Goal: Transaction & Acquisition: Register for event/course

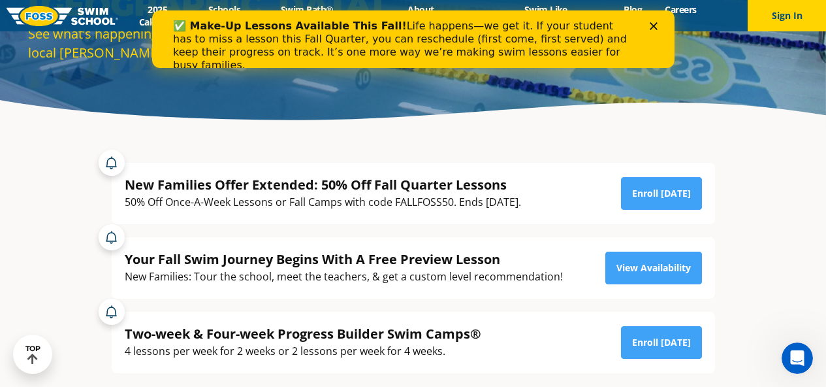
scroll to position [152, 0]
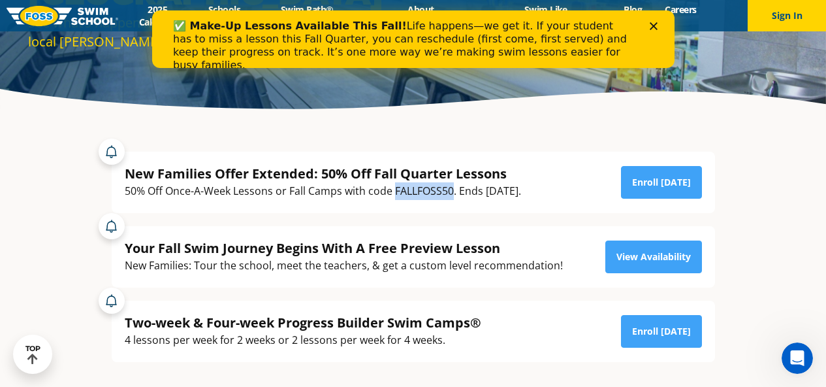
drag, startPoint x: 453, startPoint y: 189, endPoint x: 394, endPoint y: 192, distance: 58.2
click at [394, 192] on div "50% Off Once-A-Week Lessons or Fall Camps with code FALLFOSS50. Ends [DATE]." at bounding box center [323, 191] width 396 height 18
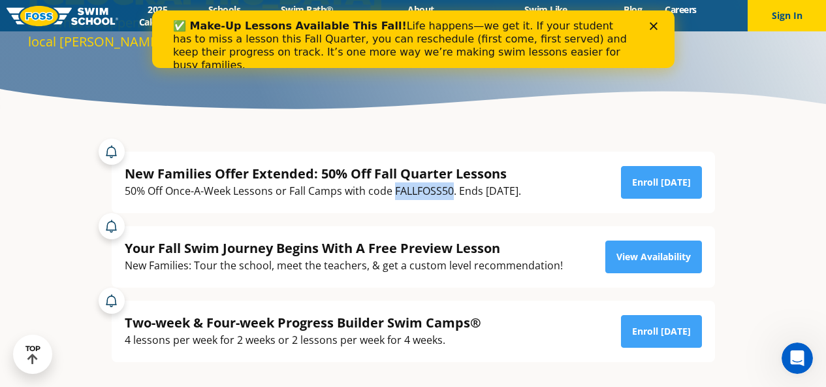
copy div "FALLFOSS50"
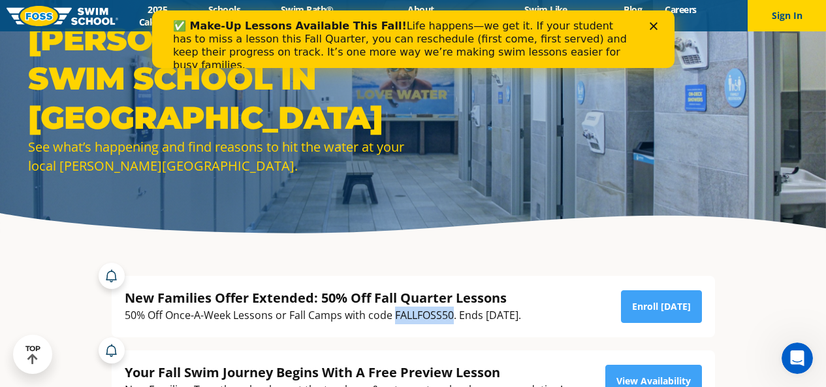
scroll to position [0, 0]
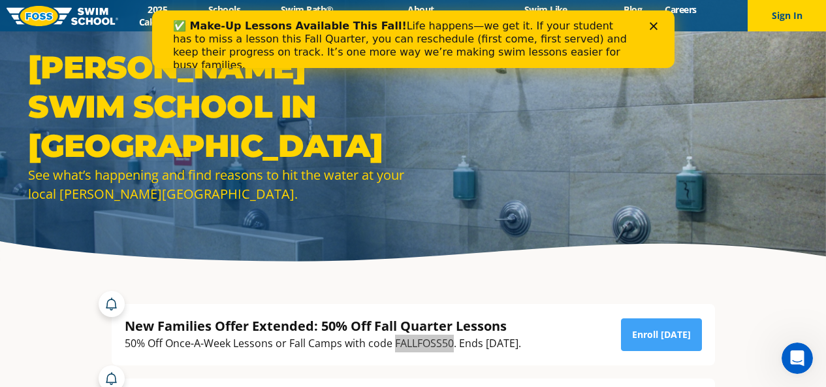
click at [654, 26] on polygon "Close" at bounding box center [653, 26] width 8 height 8
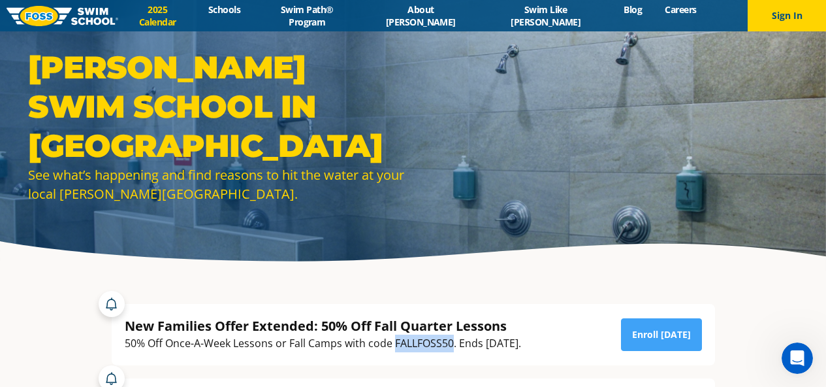
click at [185, 19] on link "2025 Calendar" at bounding box center [157, 15] width 79 height 25
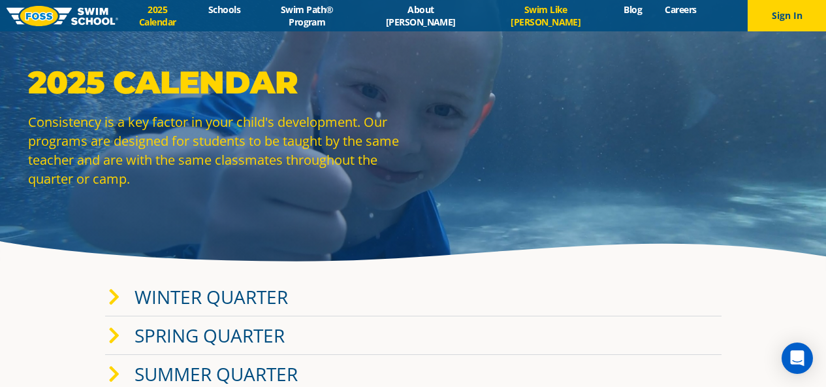
click at [519, 19] on link "Swim Like [PERSON_NAME]" at bounding box center [545, 15] width 133 height 25
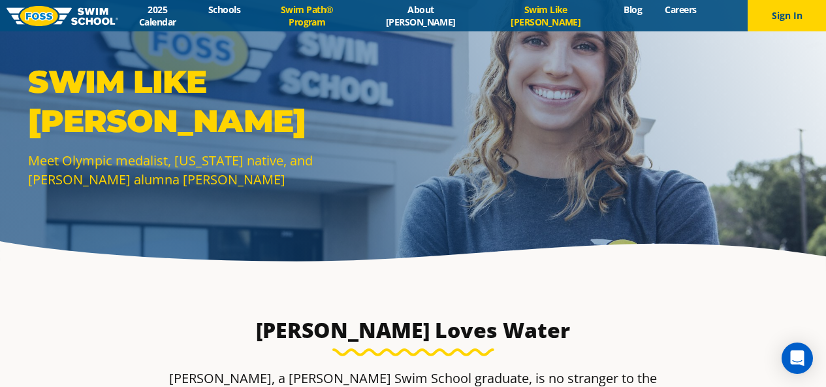
click at [362, 18] on link "Swim Path® Program" at bounding box center [307, 15] width 110 height 25
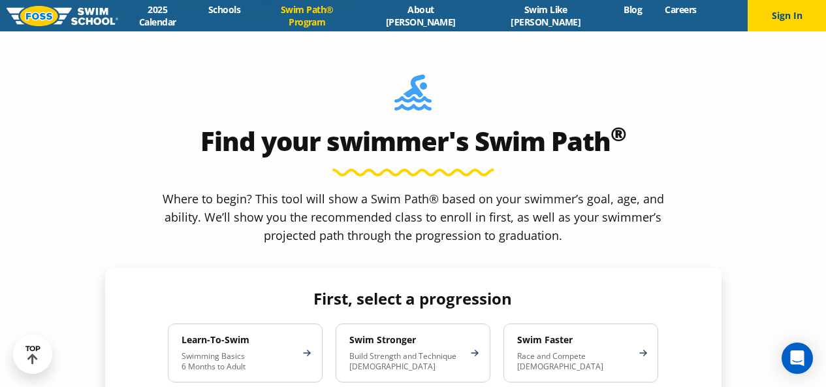
scroll to position [1187, 0]
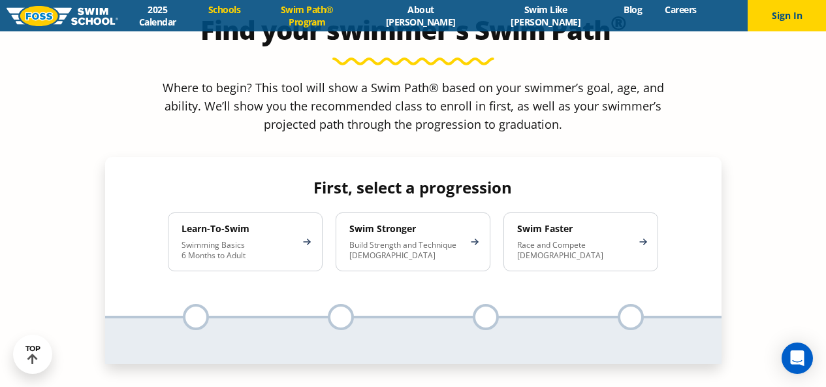
click at [252, 16] on link "Schools" at bounding box center [224, 9] width 55 height 12
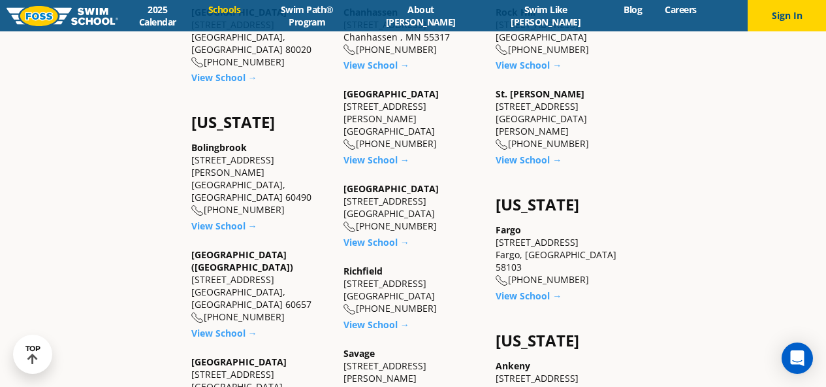
scroll to position [710, 0]
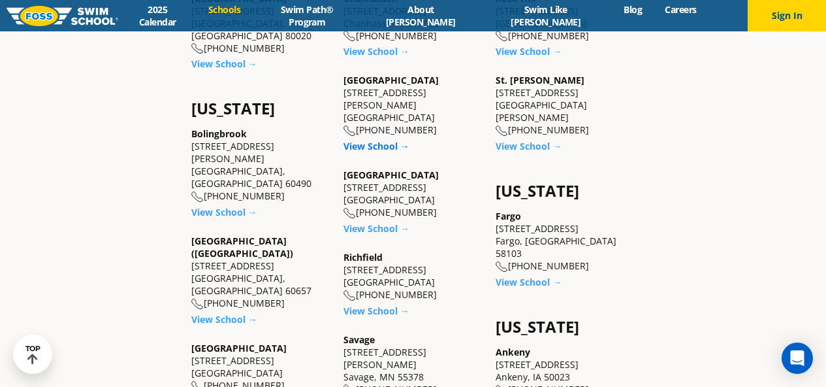
click at [388, 140] on link "View School →" at bounding box center [376, 146] width 66 height 12
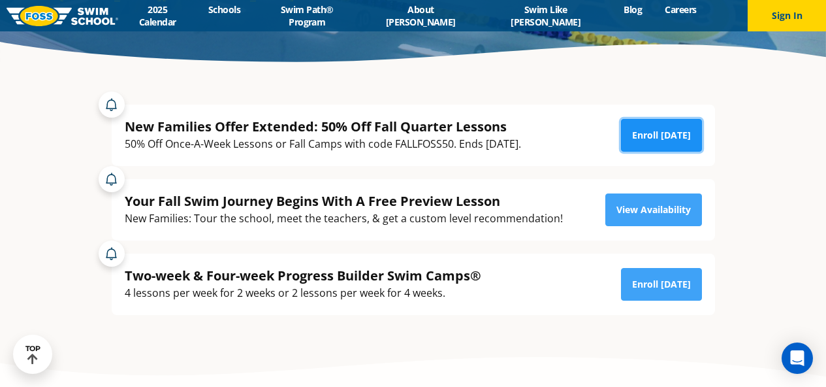
click at [660, 131] on link "Enroll [DATE]" at bounding box center [661, 135] width 81 height 33
